Goal: Transaction & Acquisition: Purchase product/service

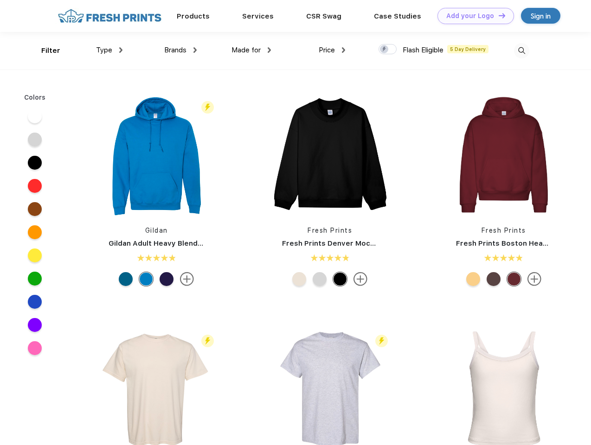
scroll to position [0, 0]
click at [472, 16] on link "Add your Logo Design Tool" at bounding box center [475, 16] width 77 height 16
click at [0, 0] on div "Design Tool" at bounding box center [0, 0] width 0 height 0
click at [498, 15] on link "Add your Logo Design Tool" at bounding box center [475, 16] width 77 height 16
click at [45, 51] on div "Filter" at bounding box center [50, 50] width 19 height 11
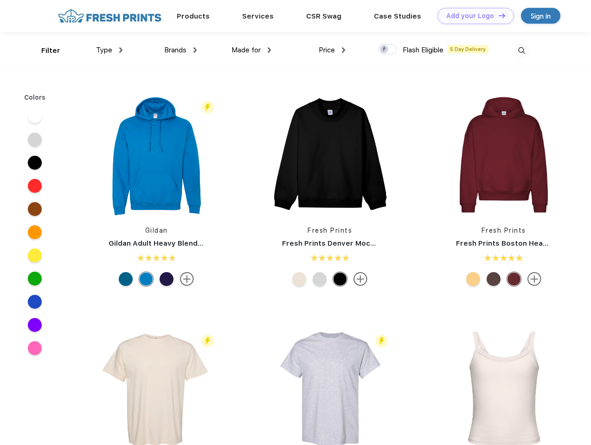
click at [109, 50] on span "Type" at bounding box center [104, 50] width 16 height 8
click at [180, 50] on span "Brands" at bounding box center [175, 50] width 22 height 8
click at [251, 50] on span "Made for" at bounding box center [245, 50] width 29 height 8
click at [332, 50] on span "Price" at bounding box center [327, 50] width 16 height 8
click at [388, 50] on div at bounding box center [387, 49] width 18 height 10
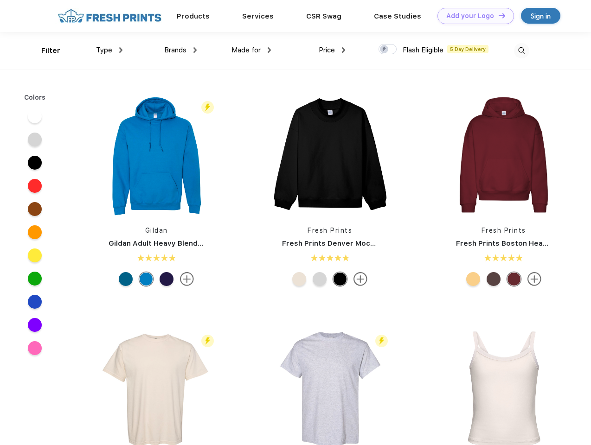
click at [385, 50] on input "checkbox" at bounding box center [381, 47] width 6 height 6
click at [521, 51] on img at bounding box center [521, 50] width 15 height 15
